Goal: Transaction & Acquisition: Book appointment/travel/reservation

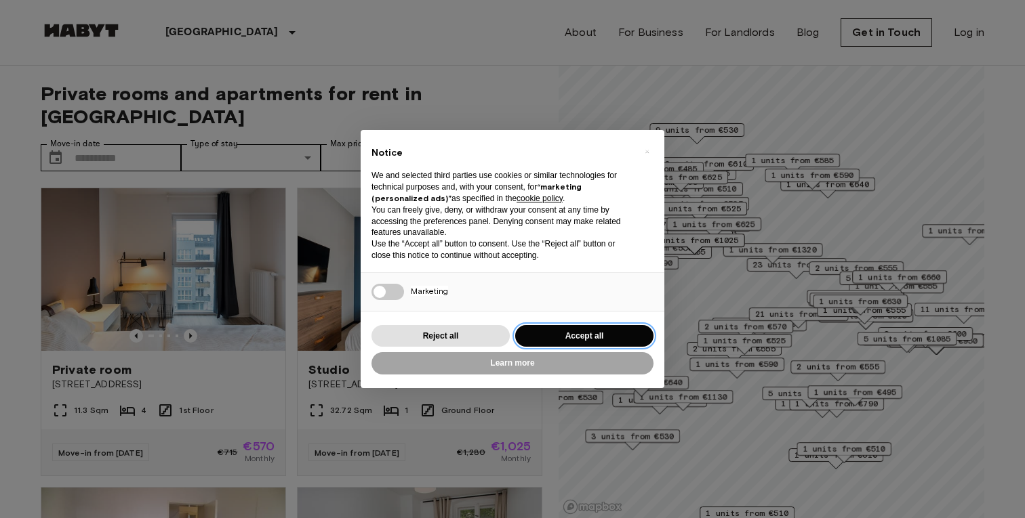
click at [630, 333] on button "Accept all" at bounding box center [584, 336] width 138 height 22
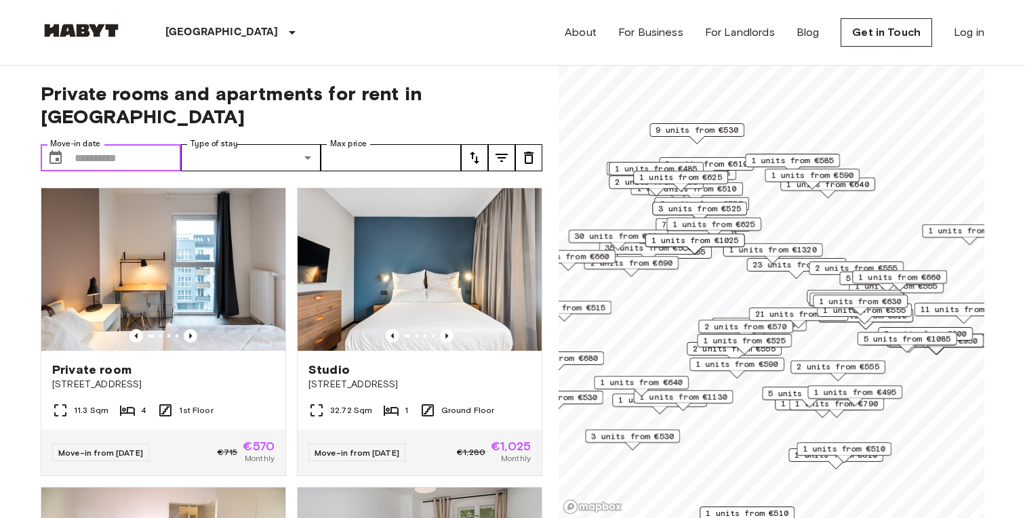
click at [89, 144] on input "Move-in date" at bounding box center [128, 157] width 106 height 27
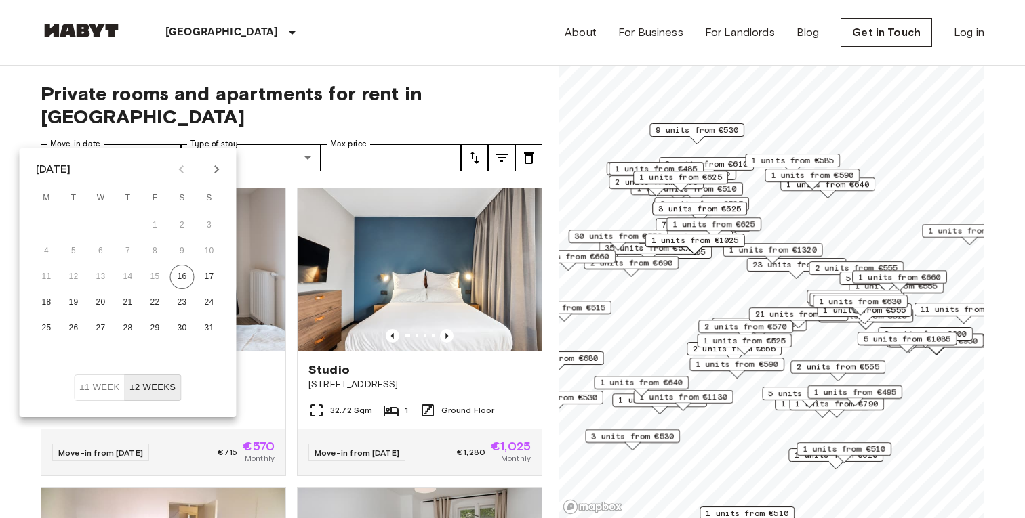
click at [211, 171] on icon "Next month" at bounding box center [217, 169] width 16 height 16
click at [211, 172] on icon "Next month" at bounding box center [217, 169] width 16 height 16
click at [133, 220] on button "2" at bounding box center [128, 225] width 24 height 24
type input "**********"
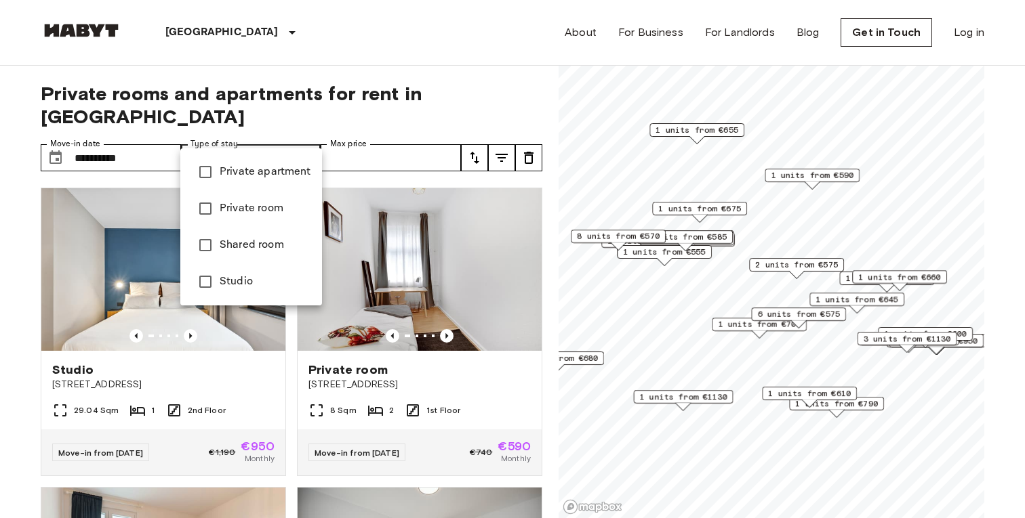
click at [237, 211] on span "Private room" at bounding box center [265, 209] width 91 height 16
type input "**********"
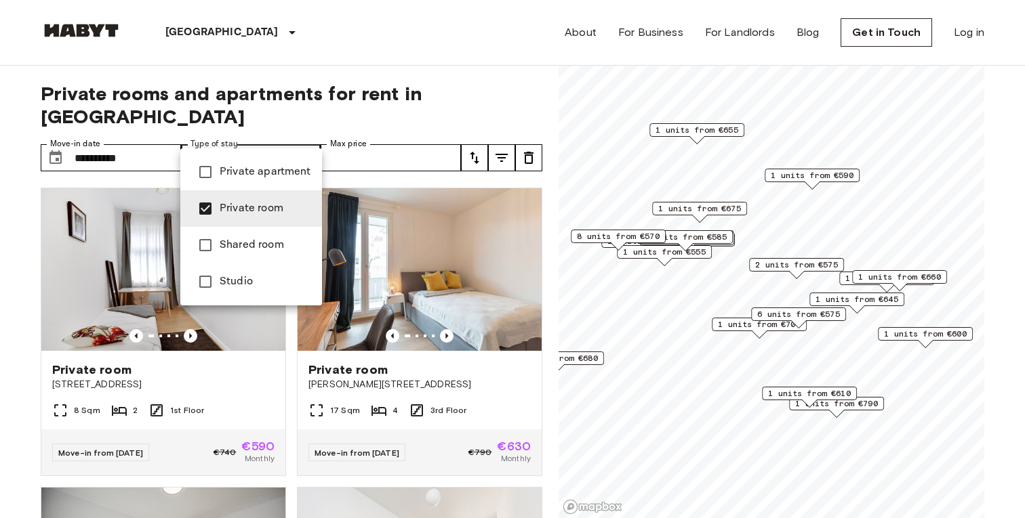
click at [425, 137] on div at bounding box center [512, 259] width 1025 height 518
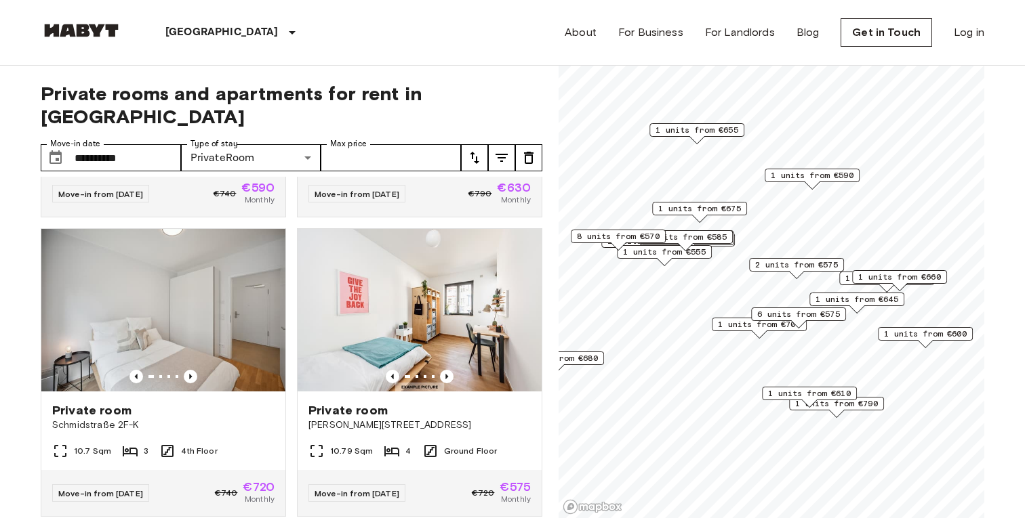
scroll to position [249, 0]
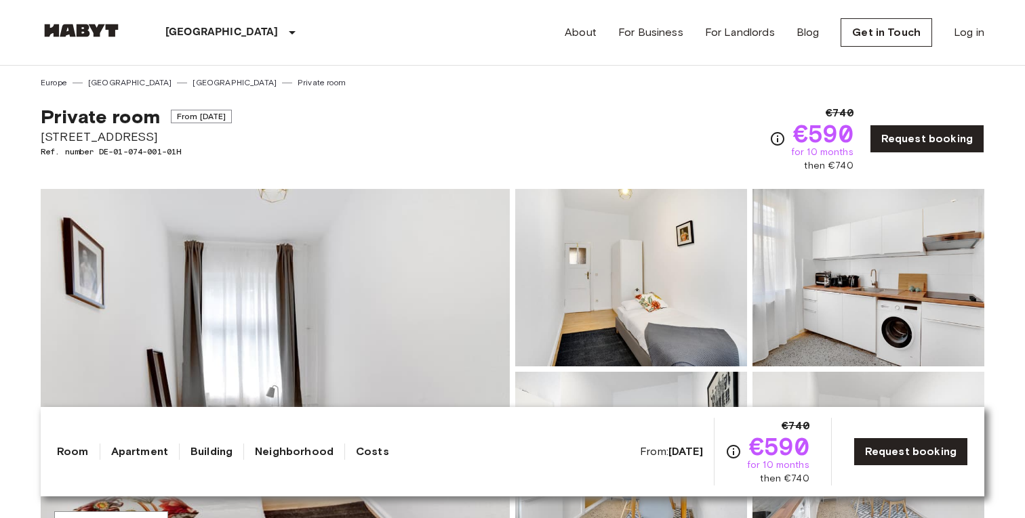
drag, startPoint x: 35, startPoint y: 139, endPoint x: 287, endPoint y: 142, distance: 251.4
copy span "Varnhagenstr. 36 10439 Berlin Germany"
click at [564, 133] on div "Private room From Sep 19 2025 Varnhagenstr. 36 10439 Berlin Germany Ref. number…" at bounding box center [512, 131] width 943 height 84
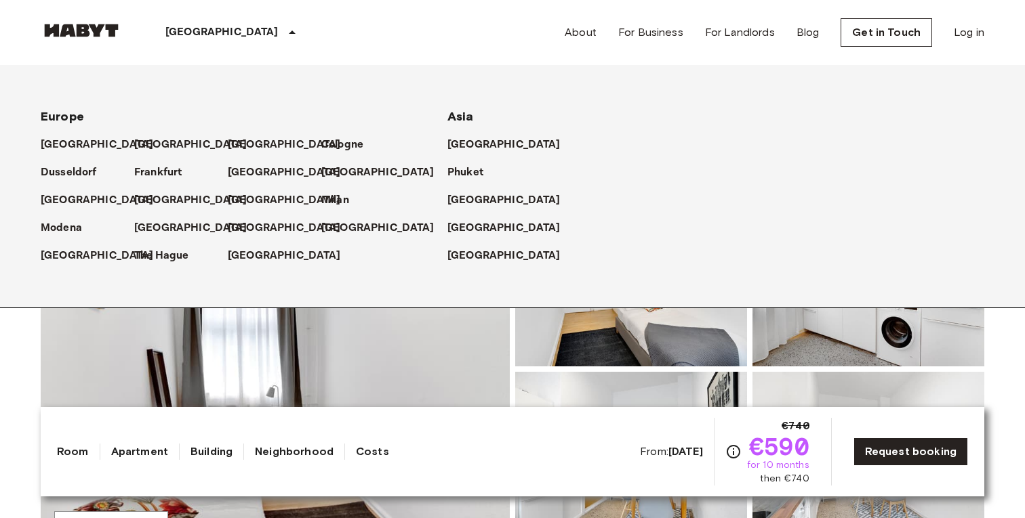
click at [284, 34] on icon at bounding box center [292, 32] width 16 height 16
click at [498, 355] on img at bounding box center [275, 369] width 469 height 360
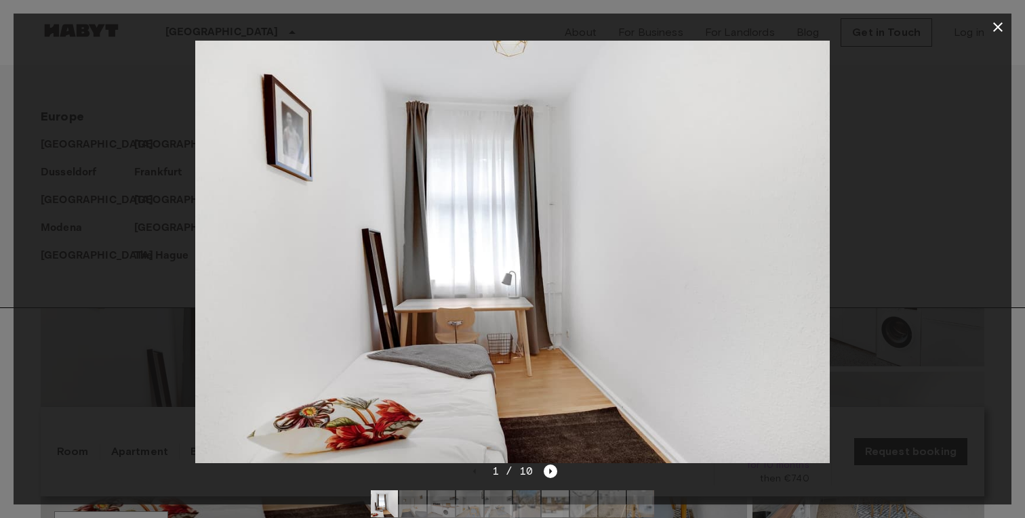
click at [149, 90] on div at bounding box center [512, 252] width 997 height 423
click at [998, 24] on icon "button" at bounding box center [997, 27] width 16 height 16
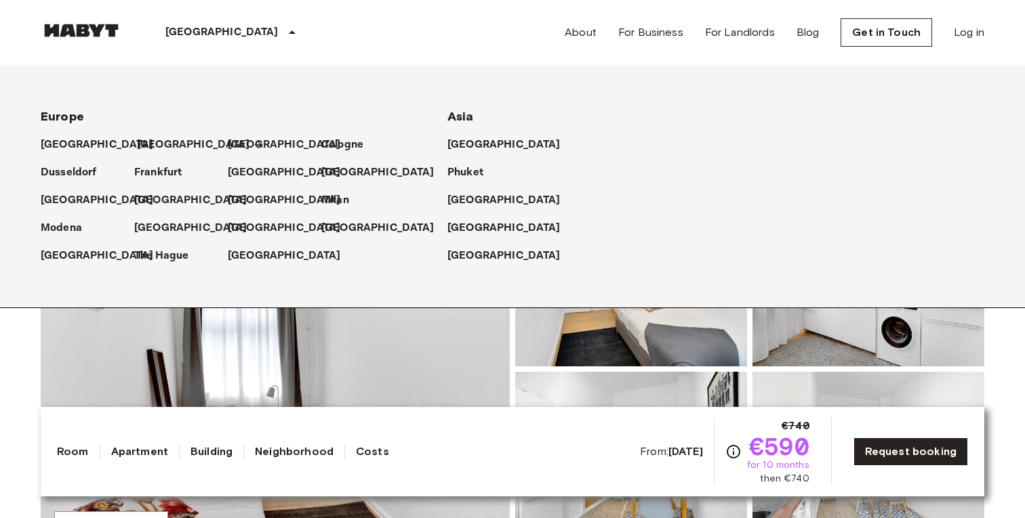
click at [160, 147] on p "[GEOGRAPHIC_DATA]" at bounding box center [193, 145] width 113 height 16
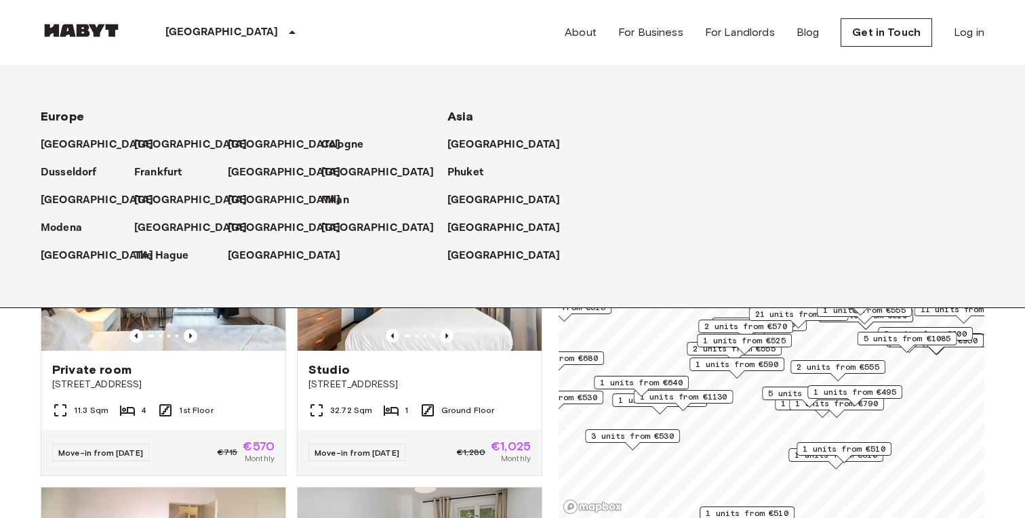
click at [284, 30] on icon at bounding box center [292, 32] width 16 height 16
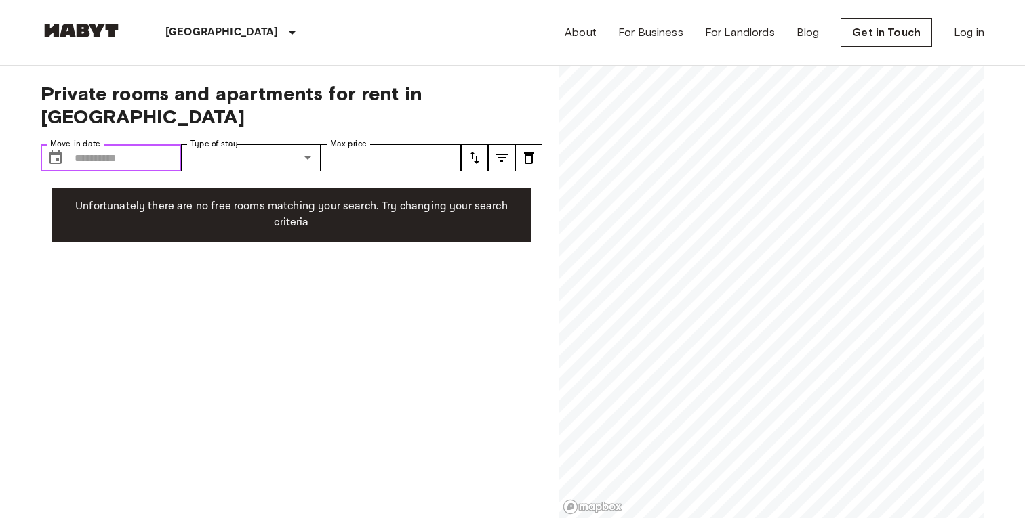
click at [148, 144] on input "Move-in date" at bounding box center [128, 157] width 106 height 27
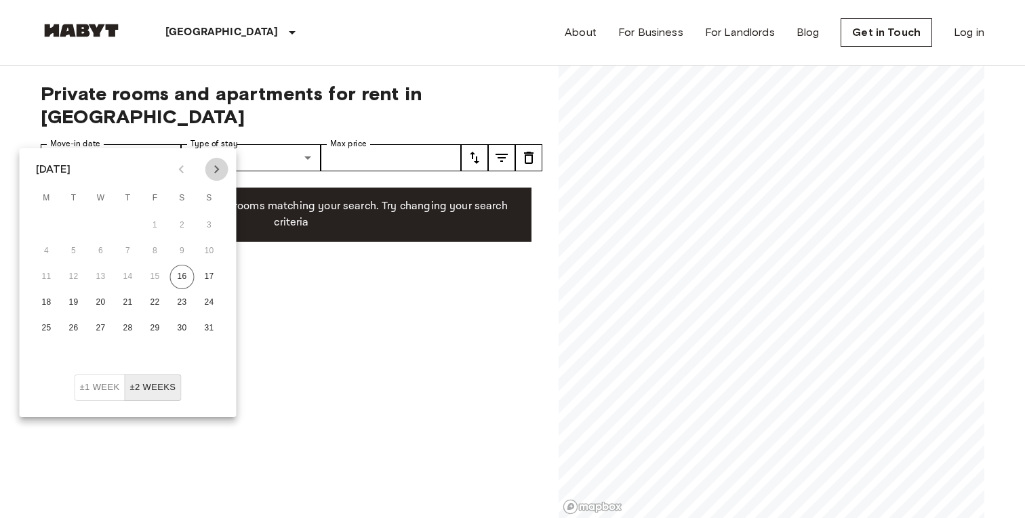
click at [211, 169] on icon "Next month" at bounding box center [217, 169] width 16 height 16
click at [219, 177] on icon "Next month" at bounding box center [217, 169] width 16 height 16
click at [131, 229] on button "2" at bounding box center [128, 225] width 24 height 24
type input "**********"
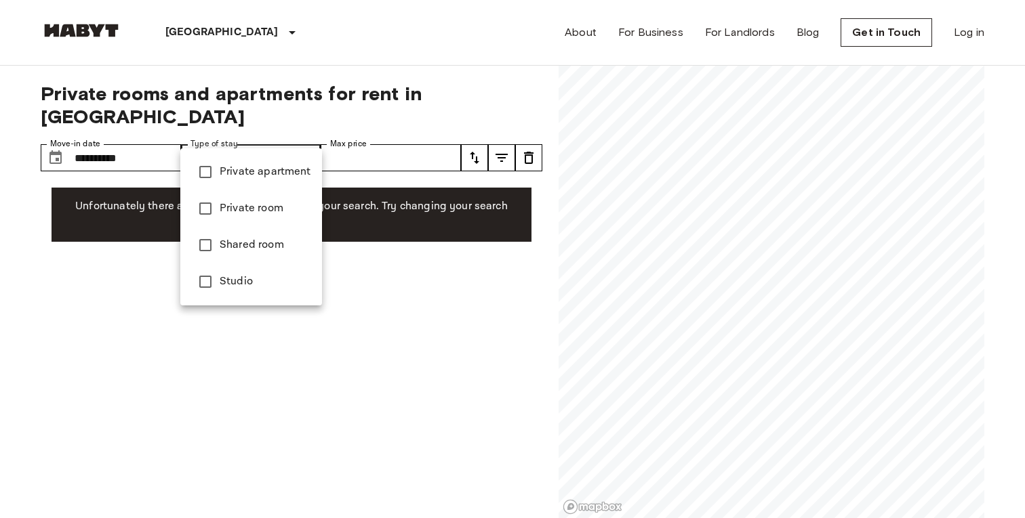
click at [287, 201] on span "Private room" at bounding box center [265, 209] width 91 height 16
click at [253, 189] on li "Private apartment" at bounding box center [251, 172] width 142 height 37
type input "**********"
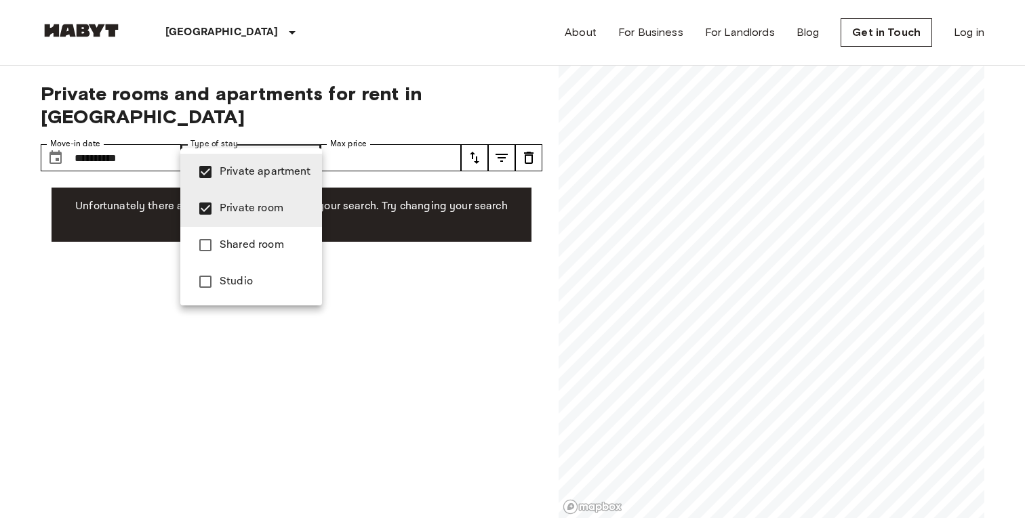
click at [423, 123] on div at bounding box center [512, 259] width 1025 height 518
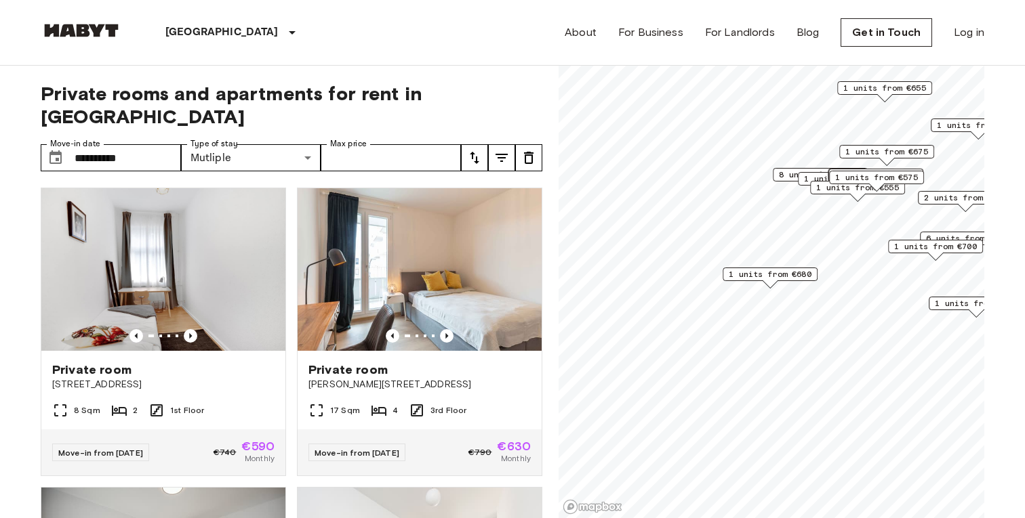
click at [770, 274] on span "1 units from €680" at bounding box center [769, 274] width 83 height 12
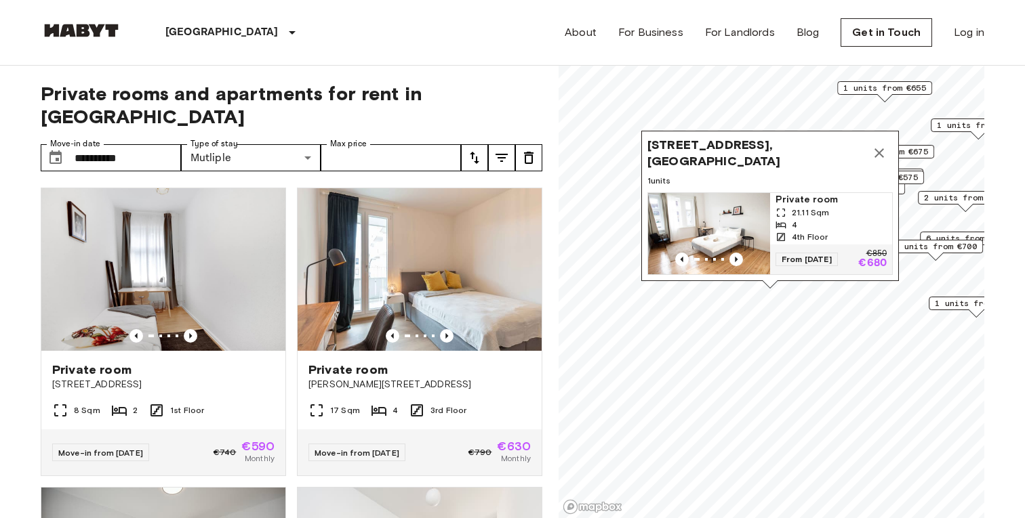
click at [734, 219] on img "Map marker" at bounding box center [709, 233] width 122 height 81
click at [880, 151] on icon "Map marker" at bounding box center [878, 152] width 9 height 9
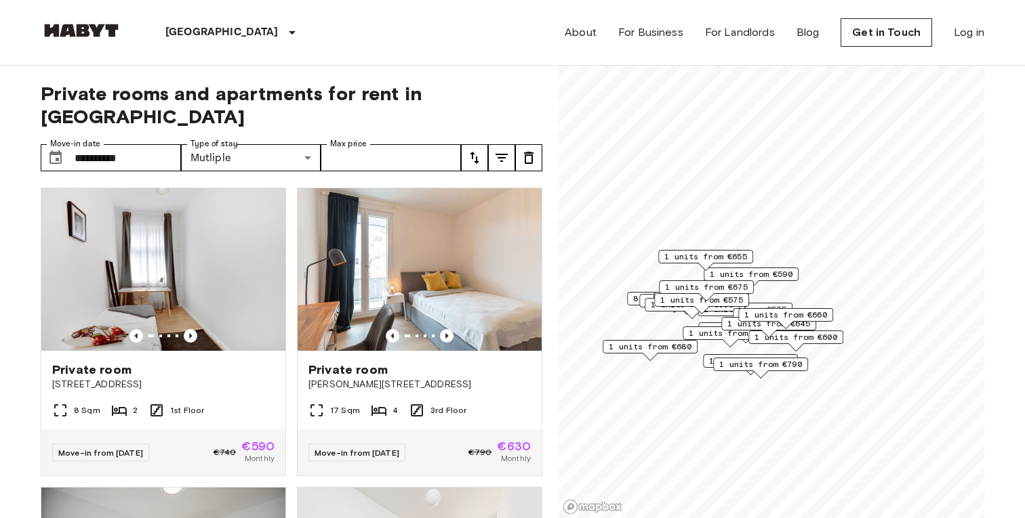
drag, startPoint x: 823, startPoint y: 293, endPoint x: 708, endPoint y: 291, distance: 115.2
click at [709, 293] on div "Map marker" at bounding box center [706, 296] width 15 height 7
click at [472, 152] on icon "tune" at bounding box center [474, 158] width 9 height 12
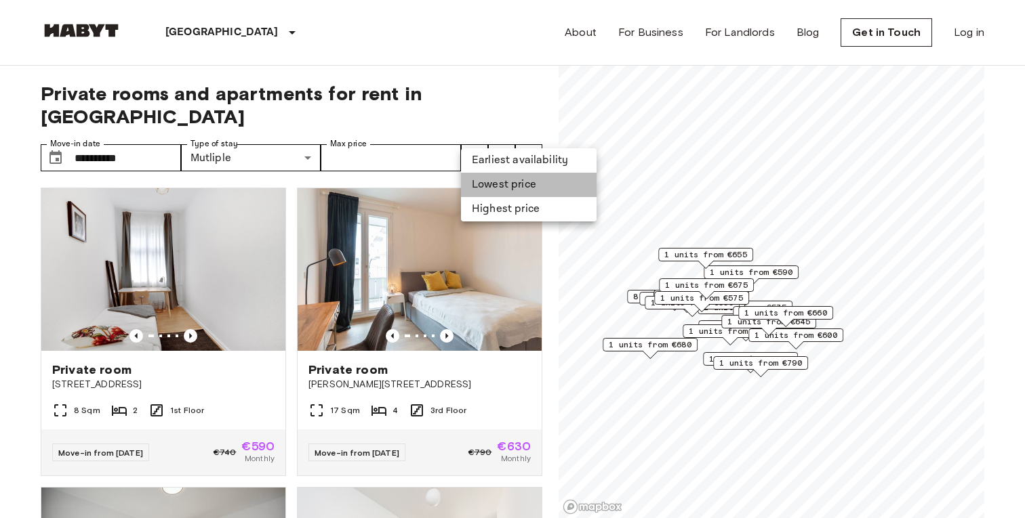
click at [520, 185] on li "Lowest price" at bounding box center [529, 185] width 136 height 24
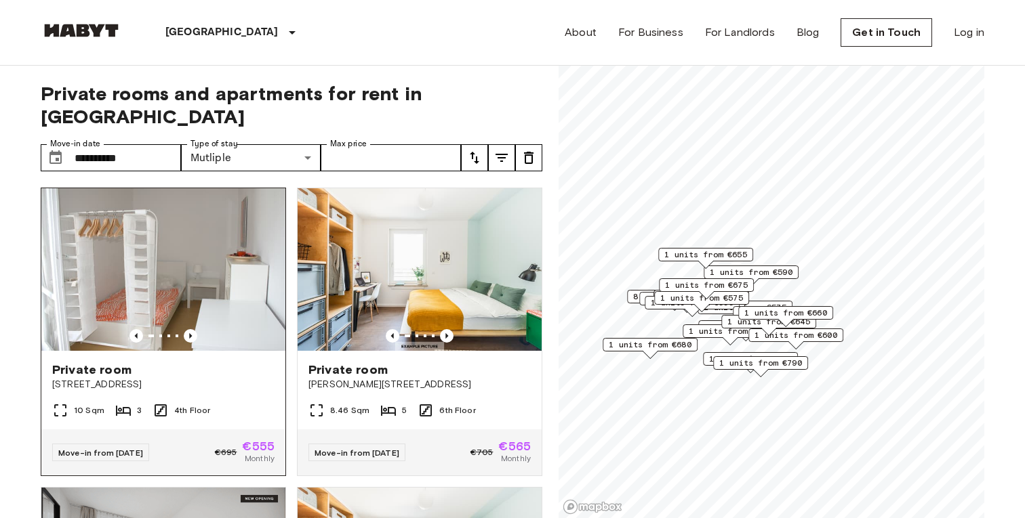
click at [226, 216] on img at bounding box center [163, 269] width 244 height 163
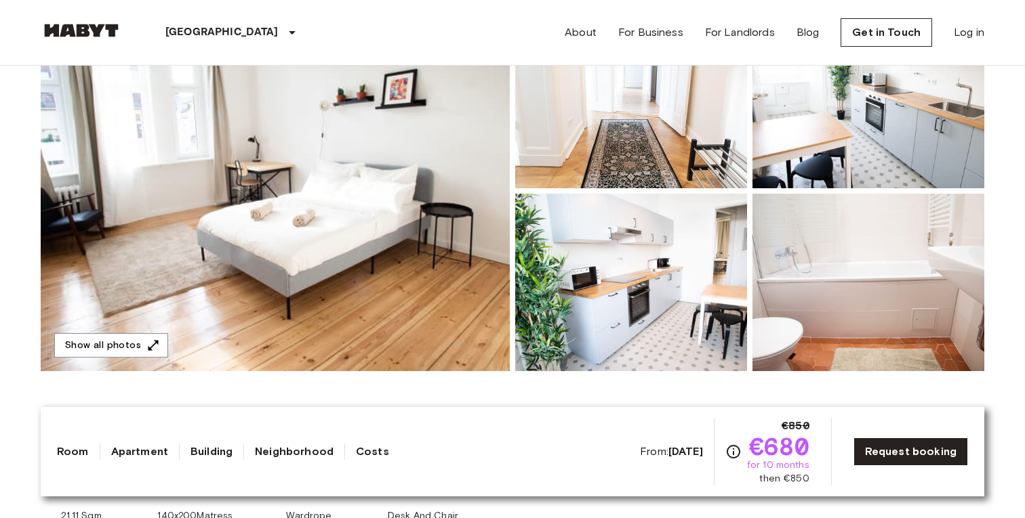
scroll to position [179, 0]
click at [339, 213] on img at bounding box center [275, 190] width 469 height 360
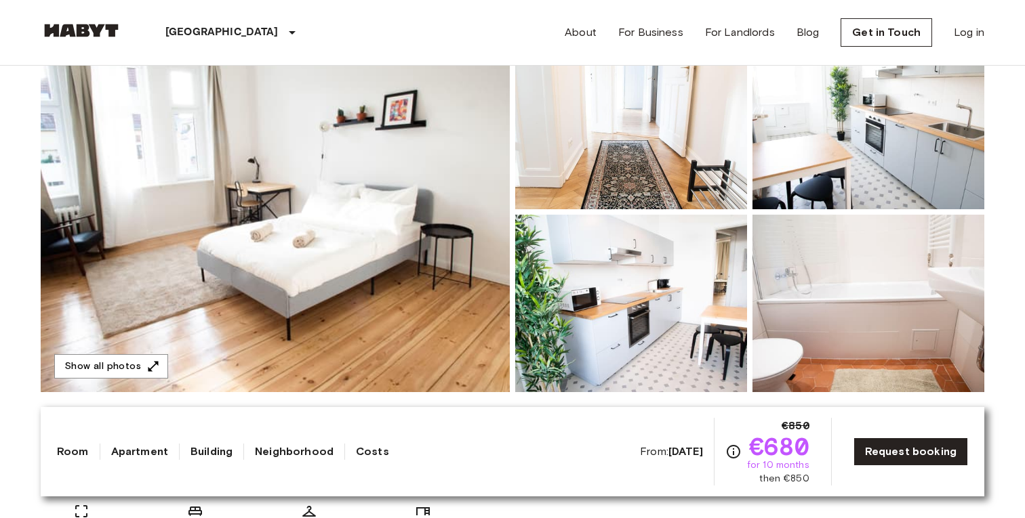
scroll to position [136, 0]
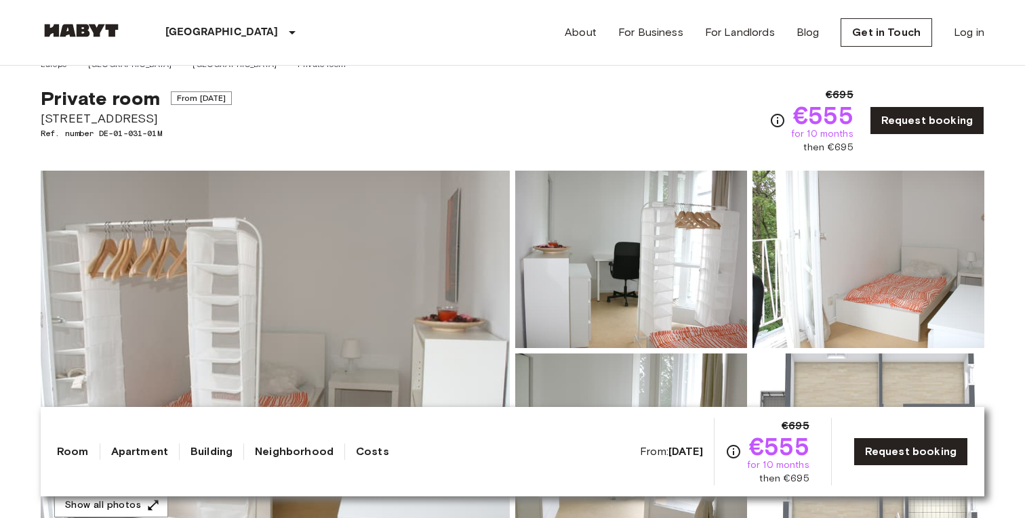
scroll to position [14, 0]
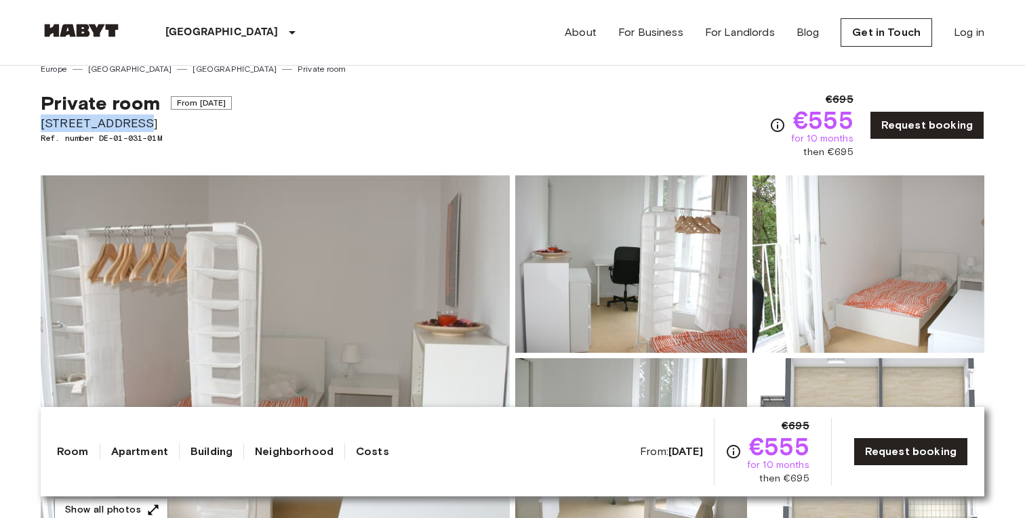
drag, startPoint x: 140, startPoint y: 129, endPoint x: 34, endPoint y: 121, distance: 106.6
copy span "[STREET_ADDRESS]"
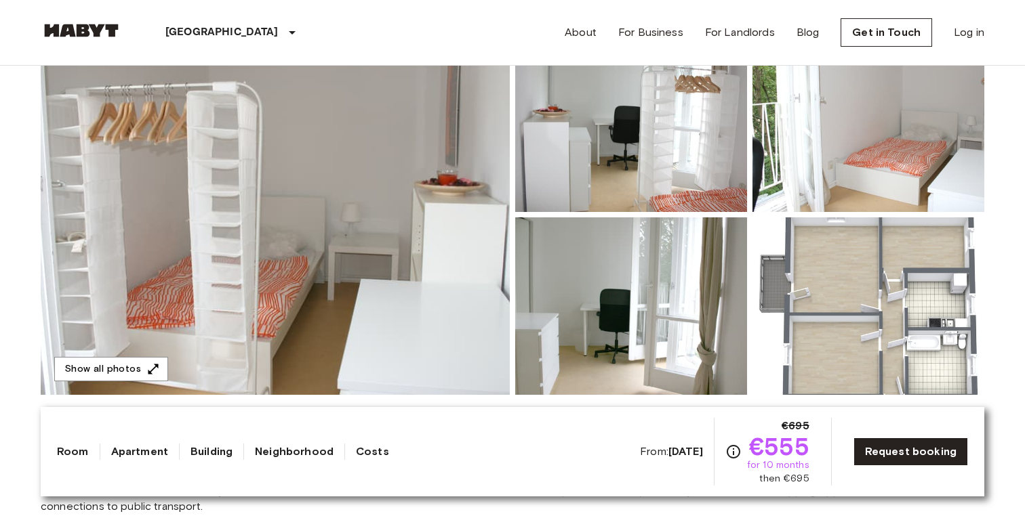
scroll to position [157, 0]
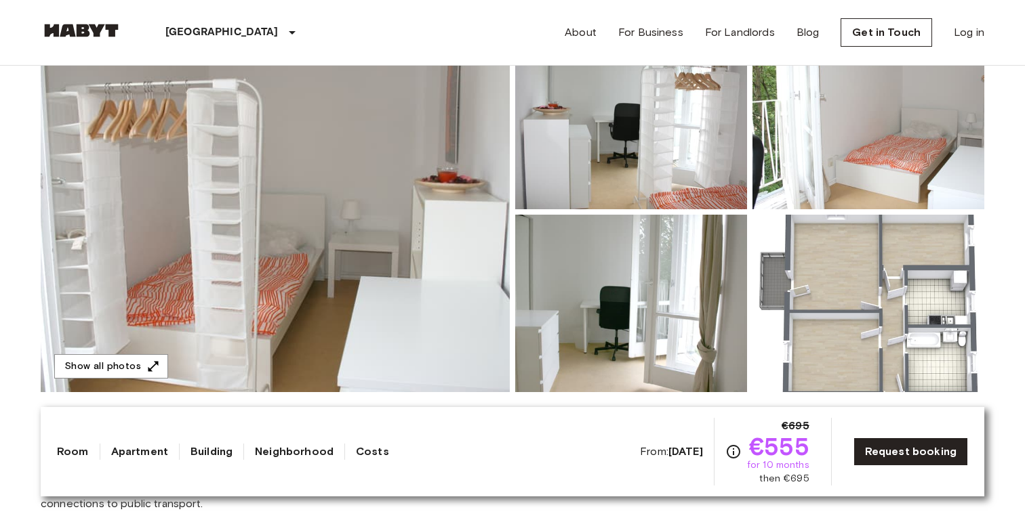
click at [435, 227] on img at bounding box center [275, 212] width 469 height 360
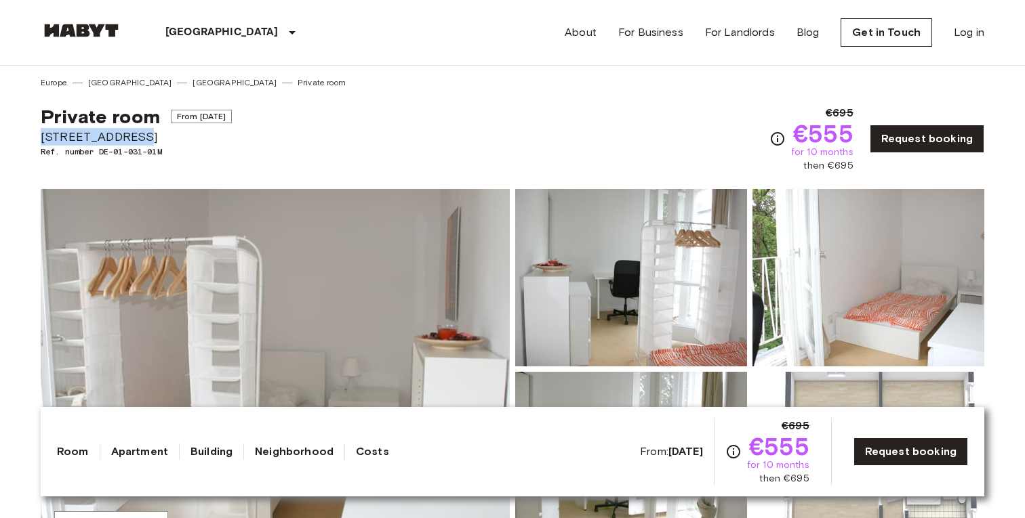
scroll to position [48, 0]
